Goal: Obtain resource: Obtain resource

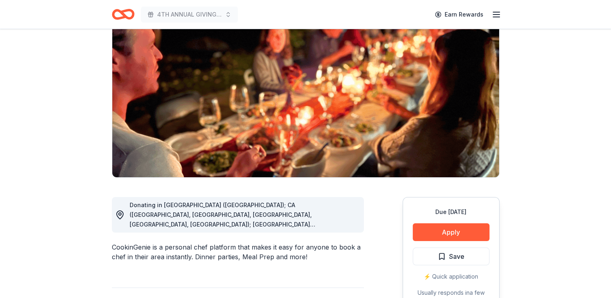
scroll to position [69, 0]
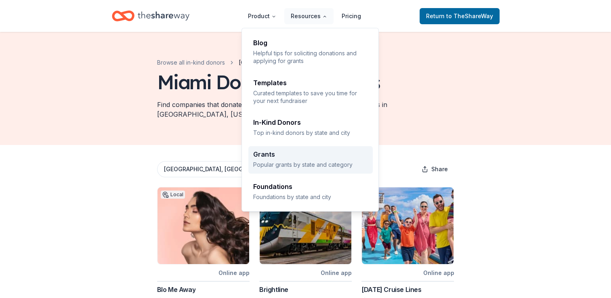
click at [268, 159] on div "Grants Popular grants by state and category" at bounding box center [310, 159] width 115 height 17
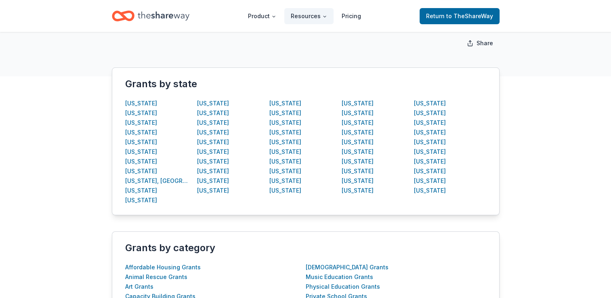
scroll to position [130, 0]
click at [137, 189] on div "Florida" at bounding box center [141, 190] width 32 height 10
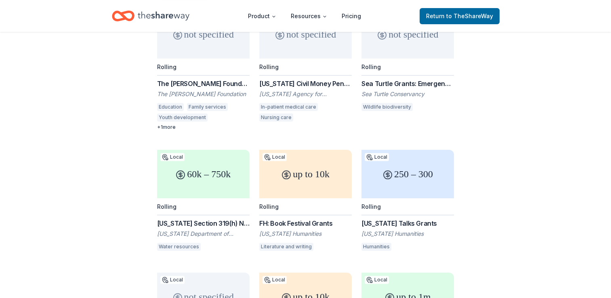
scroll to position [181, 0]
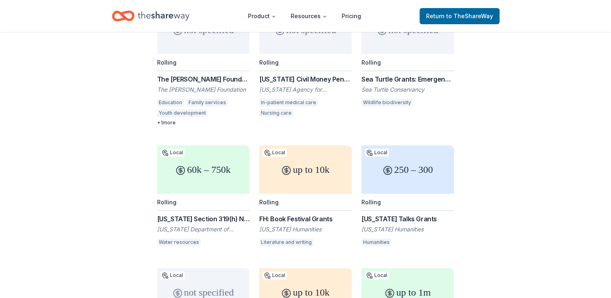
click at [195, 214] on div "[US_STATE] Section 319(h) Nonpoint Source Grant Program (Federal Clean Water Ac…" at bounding box center [203, 219] width 92 height 10
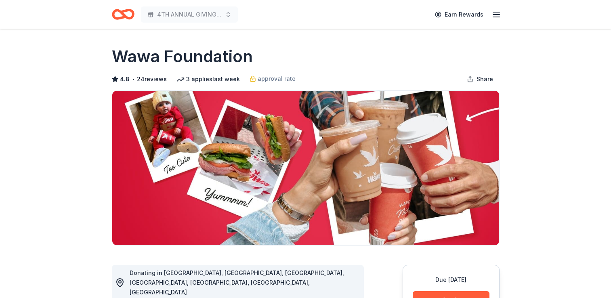
scroll to position [119, 0]
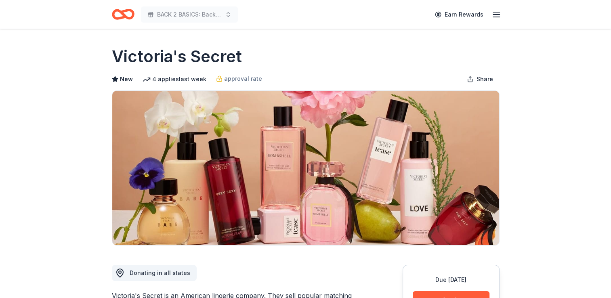
click at [499, 15] on line "button" at bounding box center [496, 15] width 6 height 0
click at [125, 19] on icon "Home" at bounding box center [123, 14] width 23 height 19
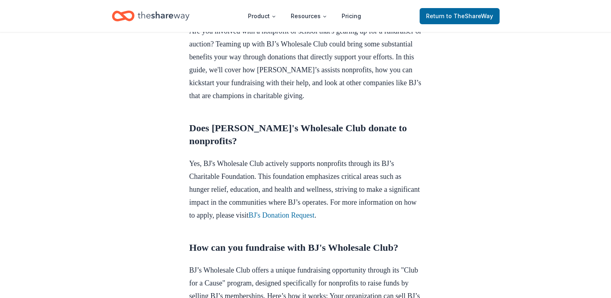
scroll to position [256, 0]
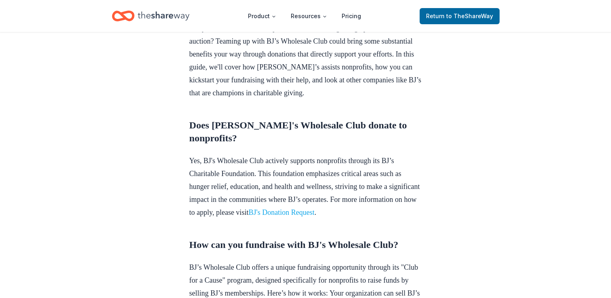
click at [314, 216] on link "BJ's Donation Request" at bounding box center [281, 212] width 66 height 8
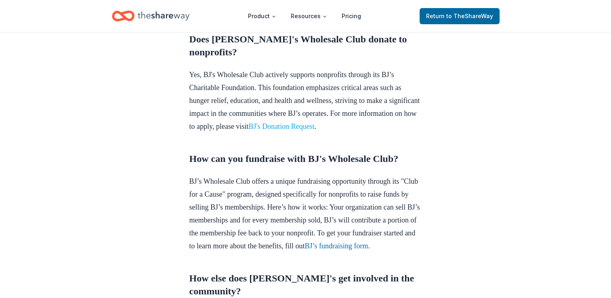
scroll to position [358, 0]
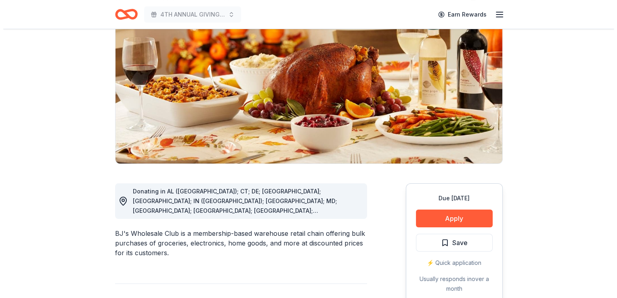
scroll to position [82, 0]
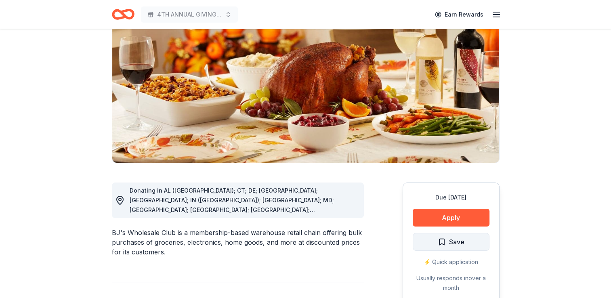
click at [440, 240] on span "Save" at bounding box center [450, 241] width 27 height 10
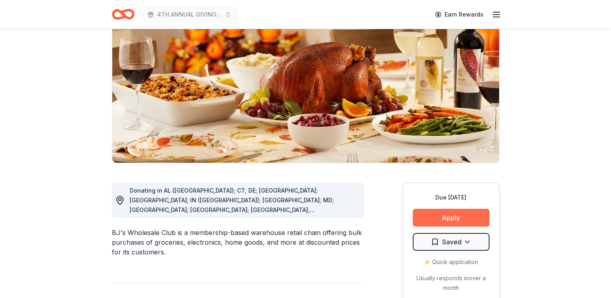
click at [439, 211] on button "Apply" at bounding box center [450, 218] width 77 height 18
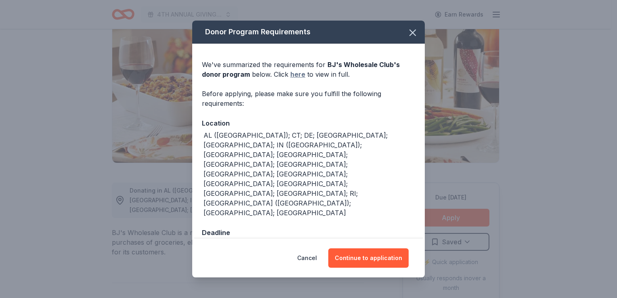
click at [294, 79] on link "here" at bounding box center [297, 74] width 15 height 10
click at [376, 248] on button "Continue to application" at bounding box center [368, 257] width 80 height 19
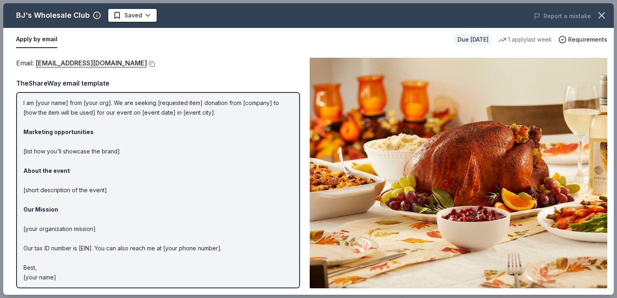
scroll to position [0, 0]
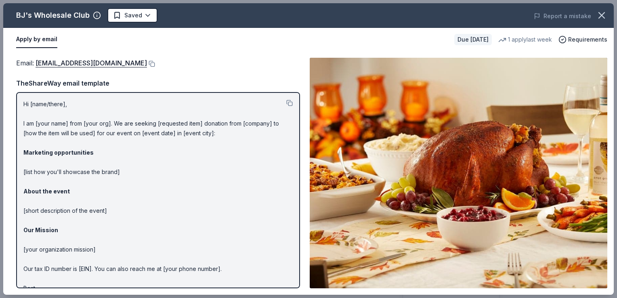
click at [249, 275] on p "Hi [name/there], I am [your name] from [your org]. We are seeking [requested it…" at bounding box center [157, 200] width 269 height 203
click at [82, 65] on link "[EMAIL_ADDRESS][DOMAIN_NAME]" at bounding box center [91, 63] width 111 height 10
click at [147, 63] on button at bounding box center [151, 64] width 8 height 6
